Goal: Check status: Check status

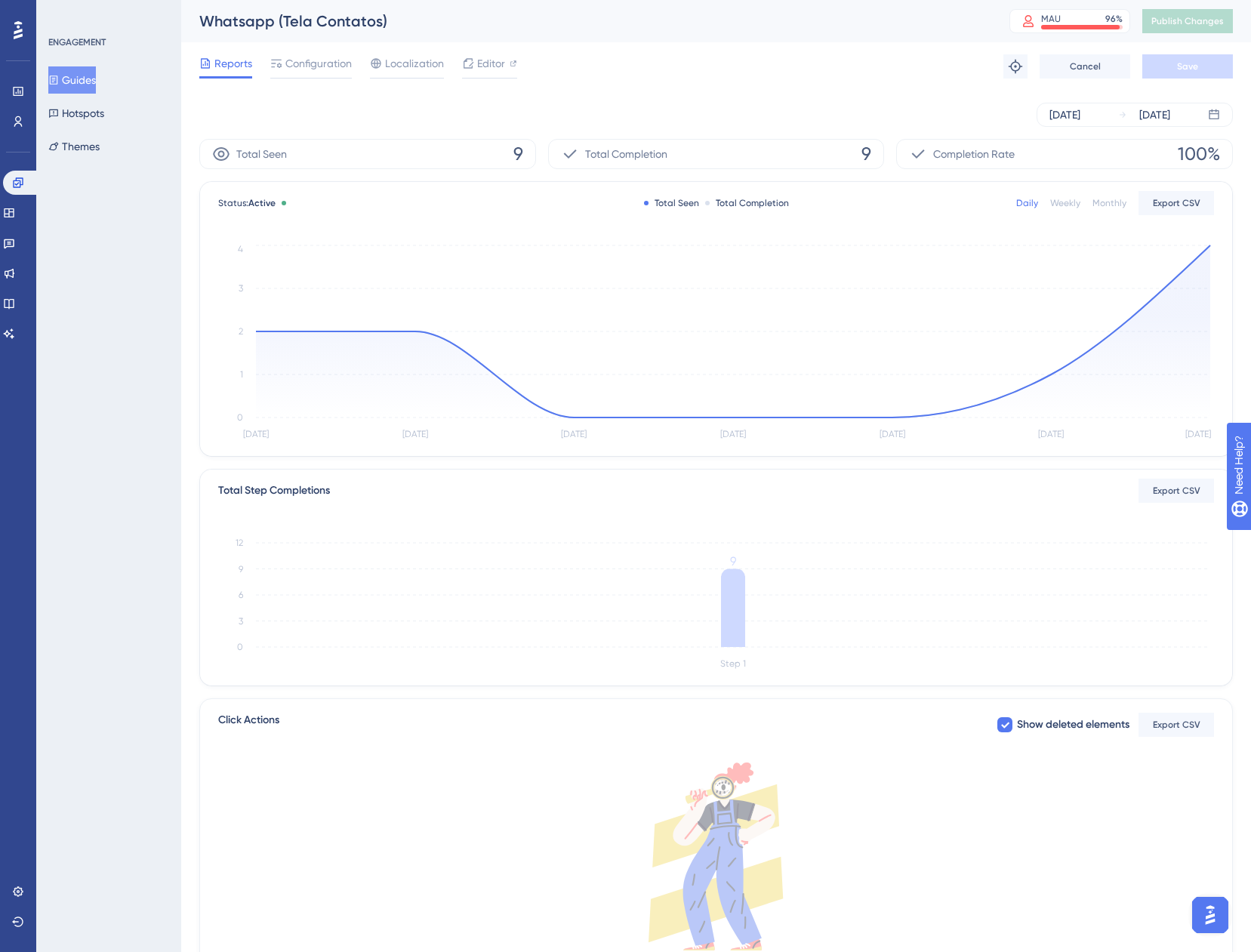
click at [78, 73] on button "Guides" at bounding box center [72, 80] width 47 height 27
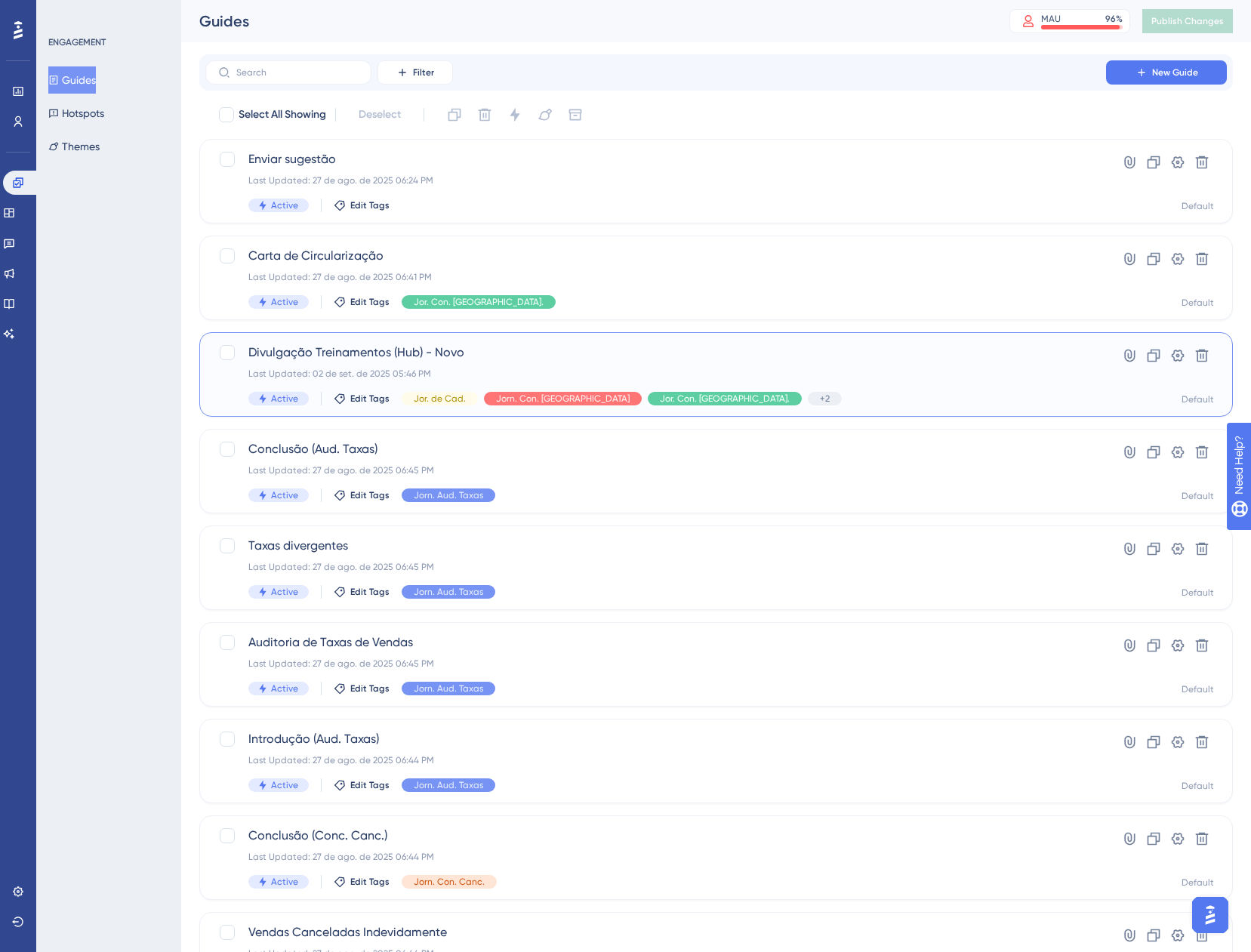
click at [844, 378] on div "Last Updated: 02 de set. de 2025 05:46 PM" at bounding box center [655, 374] width 814 height 12
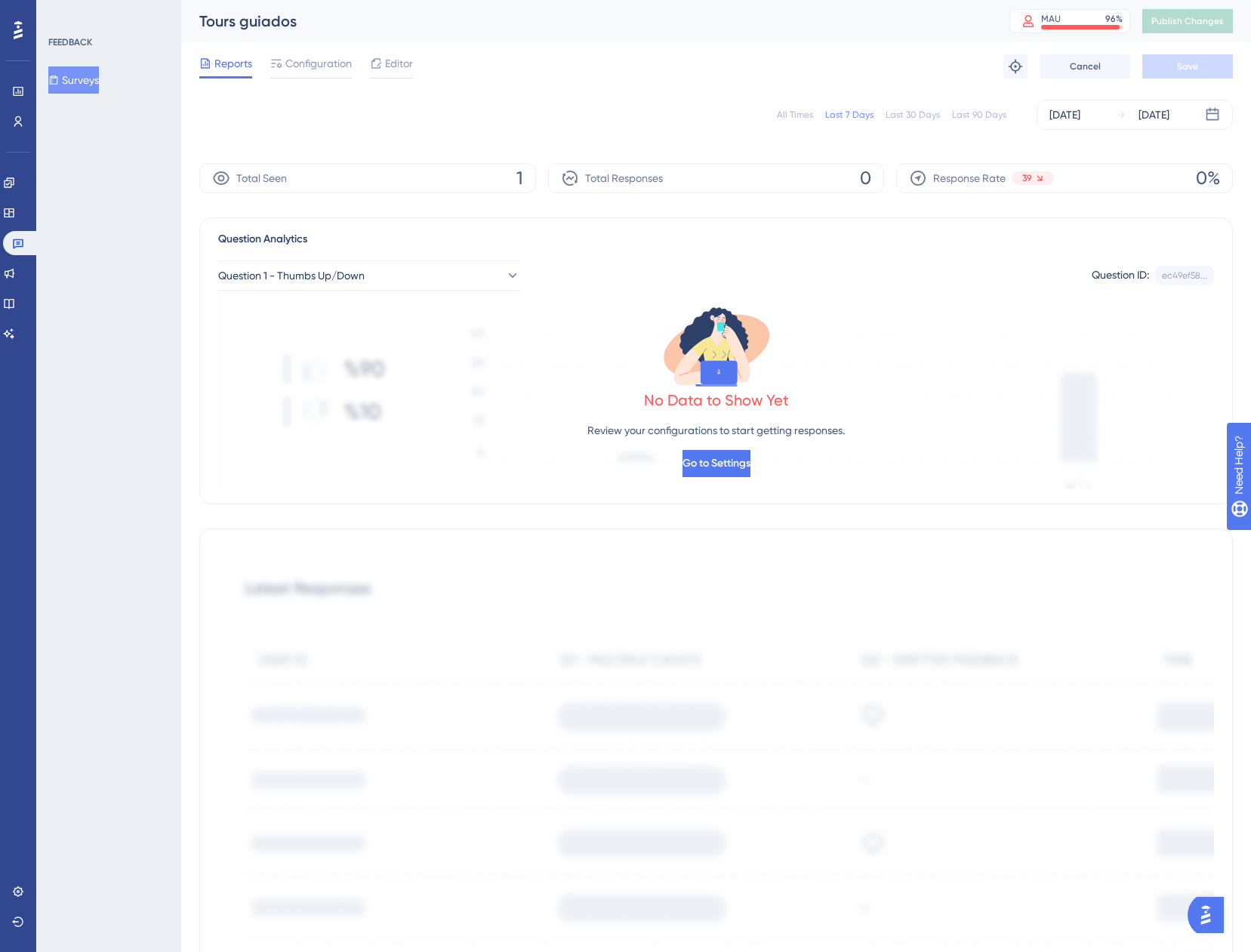
click at [804, 116] on div "All Times" at bounding box center [794, 115] width 36 height 12
